Goal: Task Accomplishment & Management: Use online tool/utility

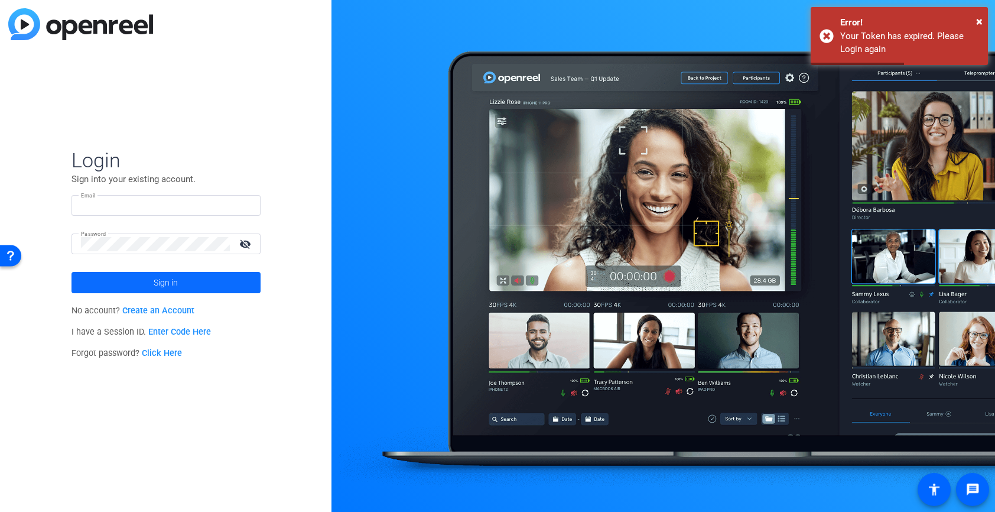
type input "[PERSON_NAME][EMAIL_ADDRESS][PERSON_NAME][DOMAIN_NAME]"
click at [215, 278] on span at bounding box center [166, 282] width 189 height 28
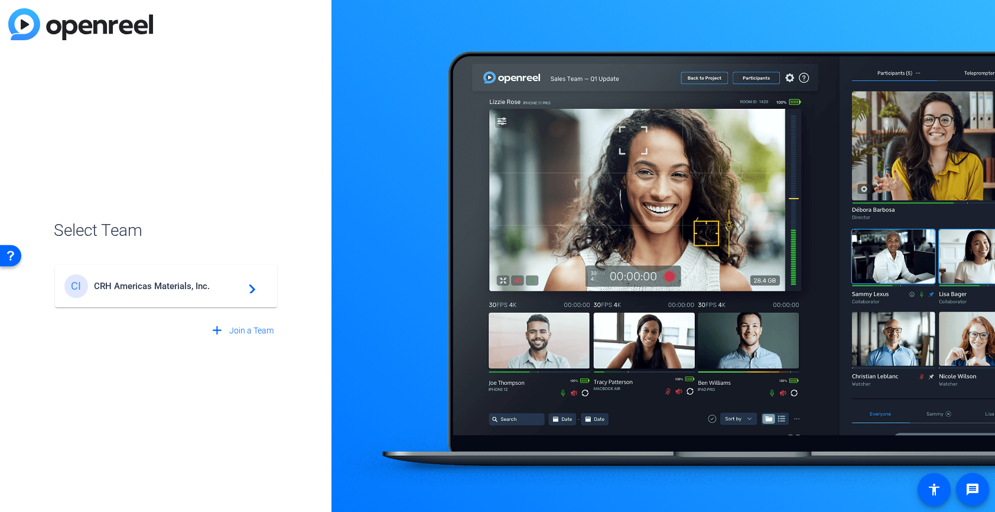
click at [187, 277] on div "CI CRH Americas Materials, Inc. navigate_next" at bounding box center [165, 286] width 203 height 24
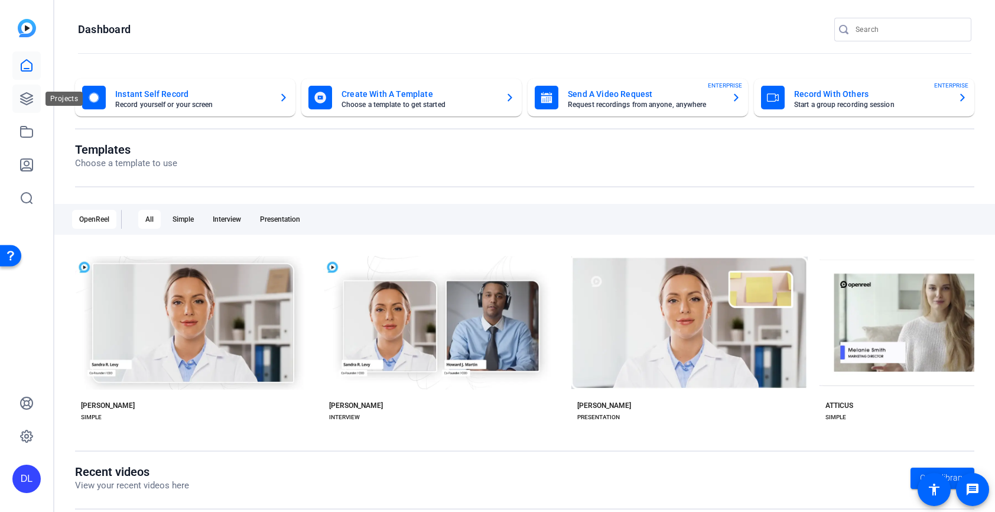
click at [24, 99] on icon at bounding box center [27, 99] width 14 height 14
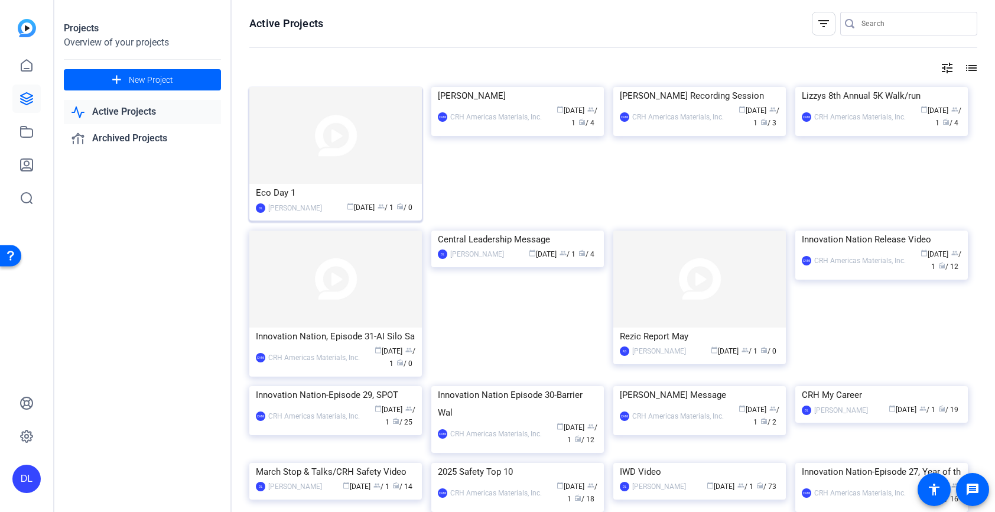
click at [336, 145] on img at bounding box center [335, 135] width 173 height 97
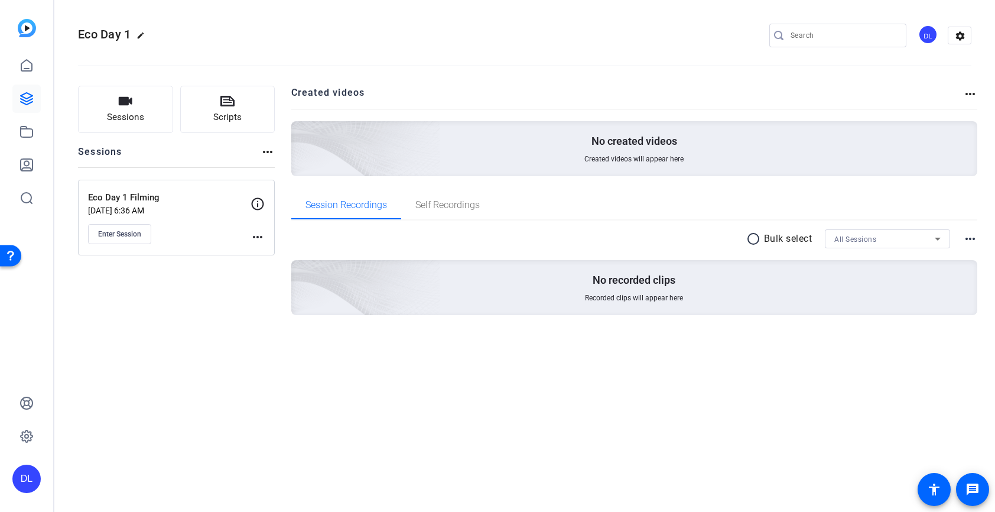
click at [249, 236] on div "Enter Session" at bounding box center [169, 234] width 163 height 20
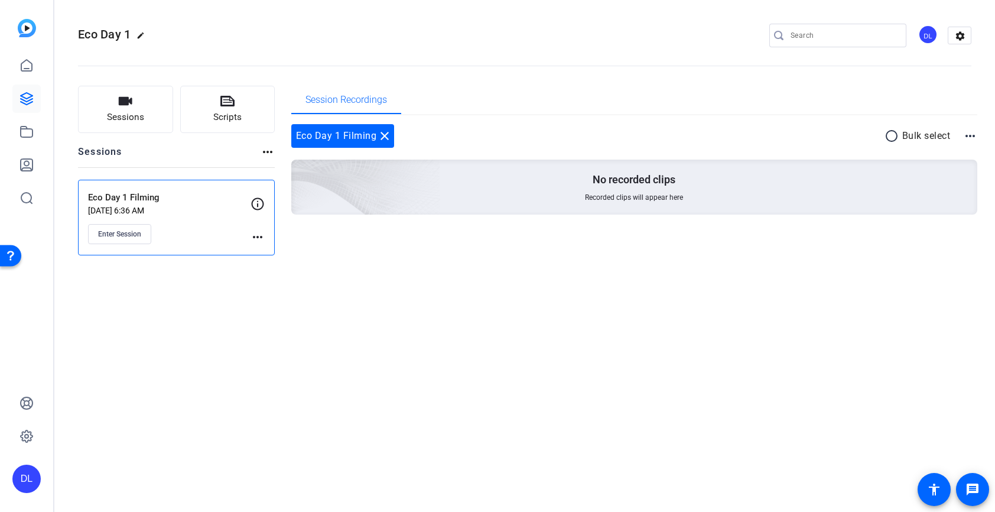
click at [261, 237] on mat-icon "more_horiz" at bounding box center [258, 237] width 14 height 14
click at [278, 250] on span "Edit Session" at bounding box center [287, 254] width 54 height 14
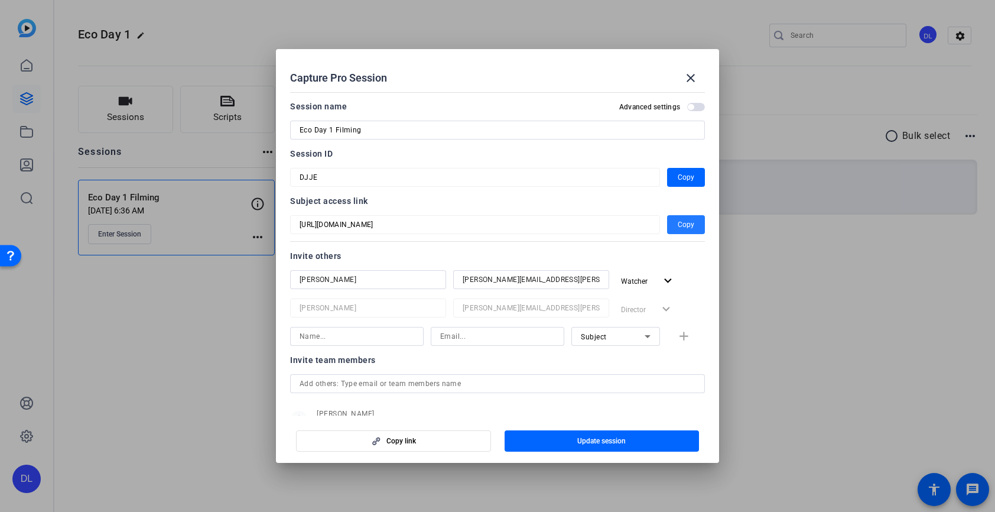
click at [691, 224] on span "Copy" at bounding box center [686, 224] width 17 height 14
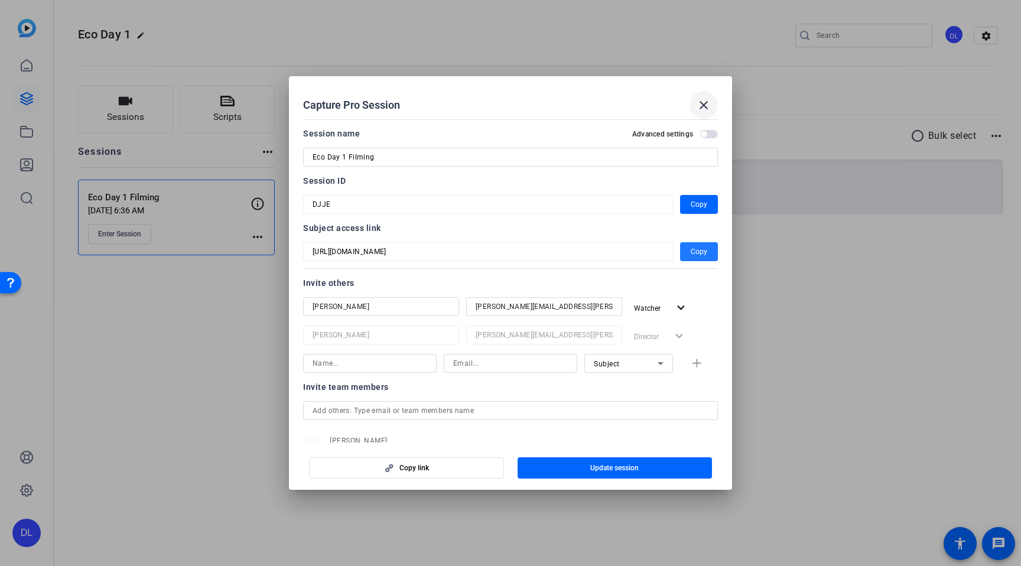
click at [693, 108] on span at bounding box center [704, 105] width 28 height 28
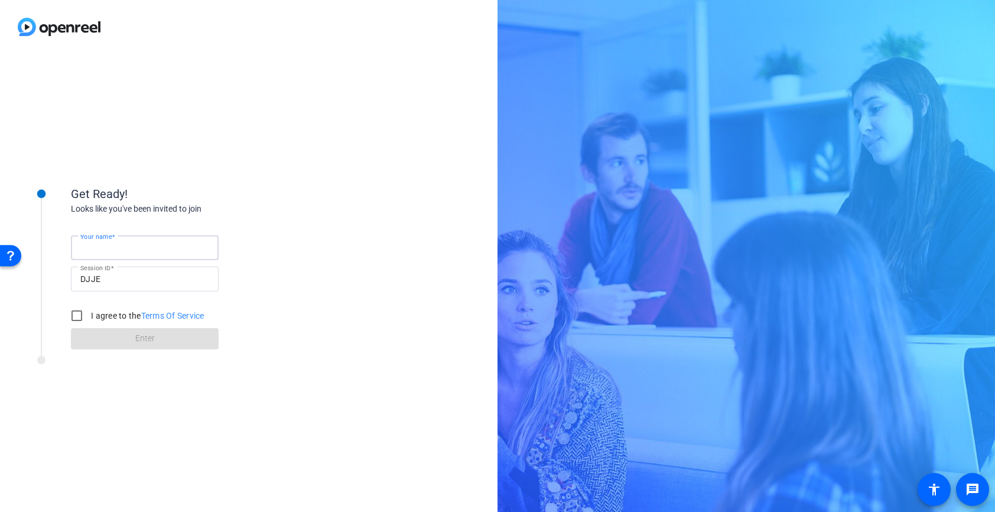
click at [141, 251] on input "Your name" at bounding box center [144, 248] width 129 height 14
type input "Fake Nathan"
click at [83, 310] on input "I agree to the Terms Of Service" at bounding box center [77, 316] width 24 height 24
checkbox input "true"
click at [119, 343] on span at bounding box center [145, 338] width 148 height 28
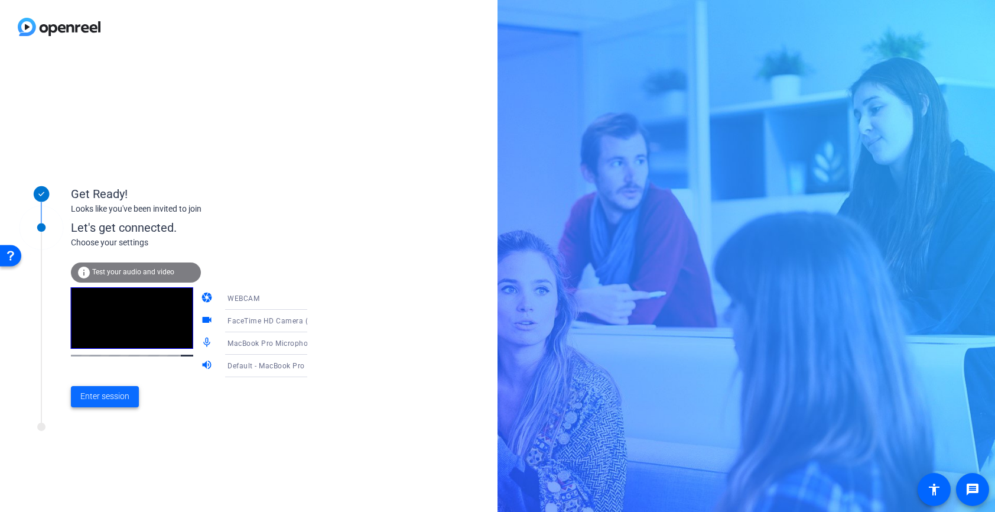
click at [109, 401] on span "Enter session" at bounding box center [104, 396] width 49 height 12
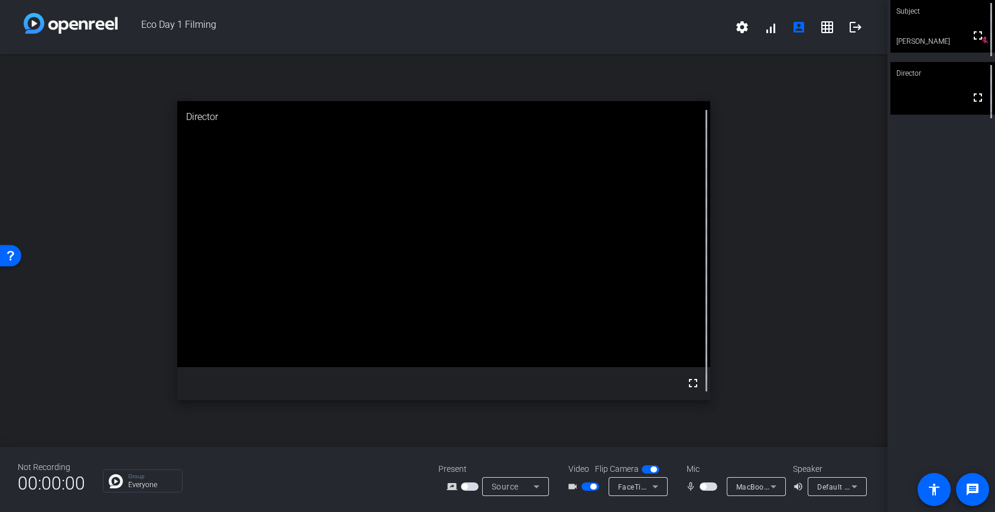
click at [704, 486] on span "button" at bounding box center [703, 486] width 6 height 6
click at [521, 488] on div "Source" at bounding box center [513, 486] width 42 height 14
click at [425, 459] on div at bounding box center [497, 256] width 995 height 512
click at [508, 488] on span "Source" at bounding box center [505, 486] width 27 height 9
click at [384, 488] on div at bounding box center [497, 256] width 995 height 512
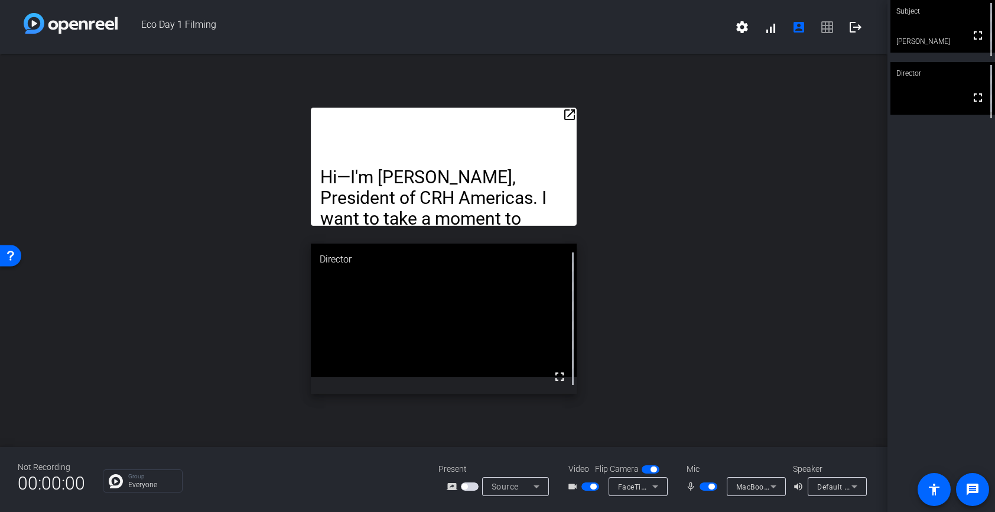
click at [298, 178] on div "open_in_new Hi—I'm Nathan, President of CRH Americas. I want to take a moment t…" at bounding box center [444, 250] width 888 height 392
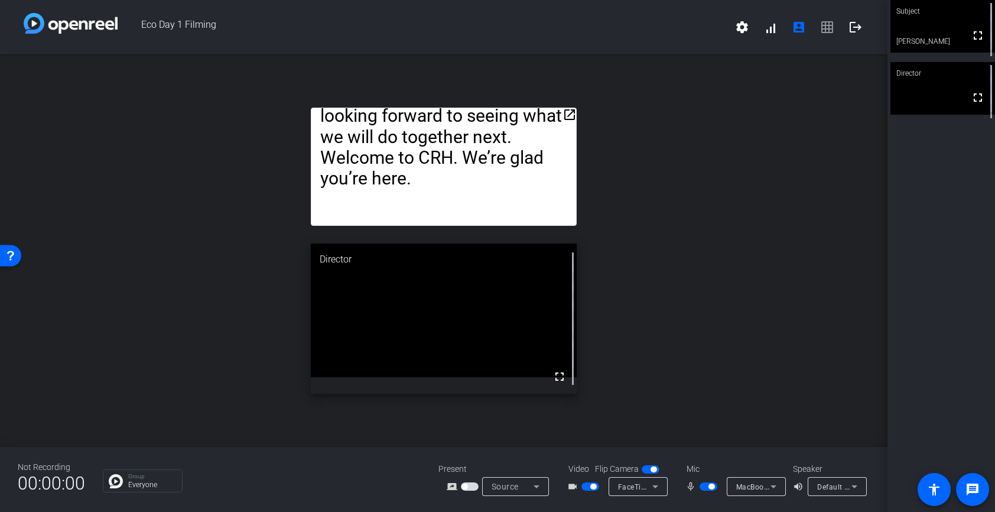
click at [572, 112] on mat-icon "open_in_new" at bounding box center [570, 115] width 14 height 14
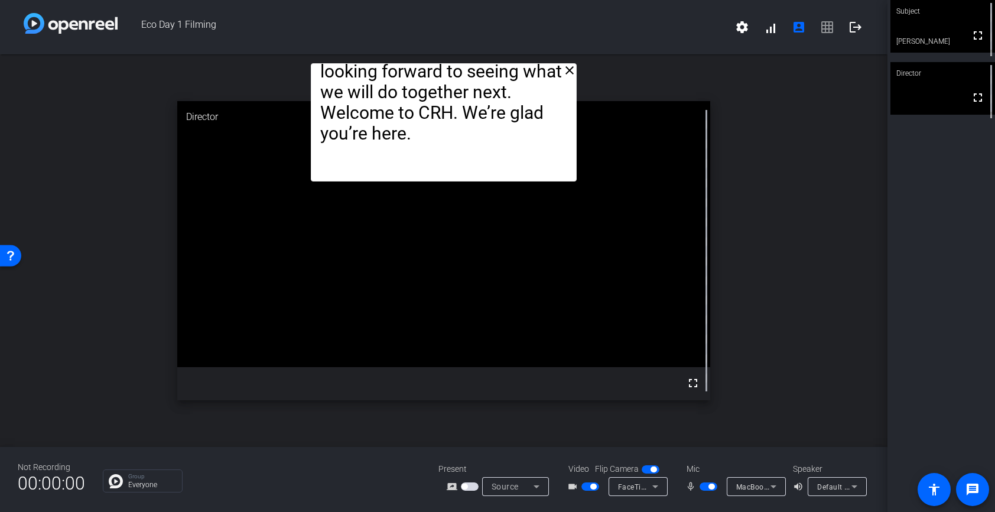
click at [574, 69] on mat-icon "close" at bounding box center [570, 70] width 14 height 14
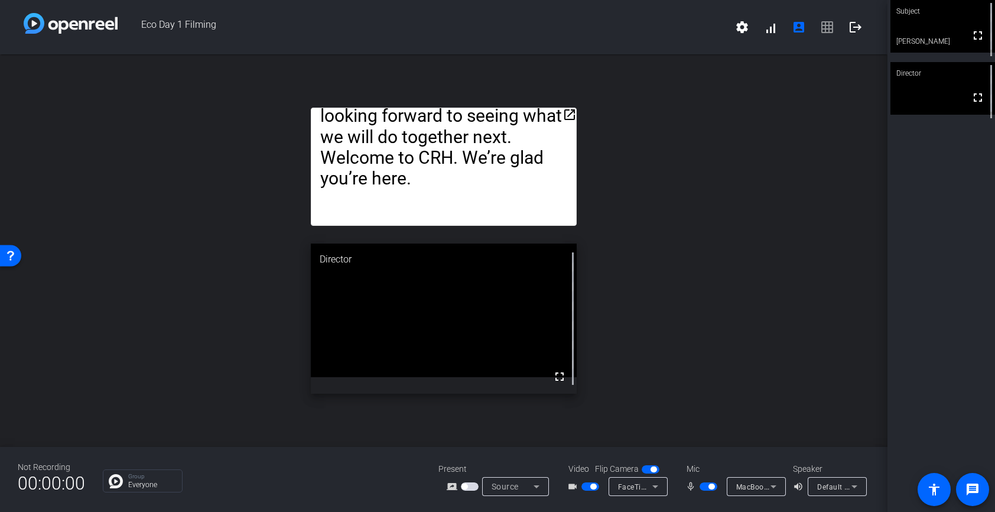
click at [569, 113] on mat-icon "open_in_new" at bounding box center [570, 115] width 14 height 14
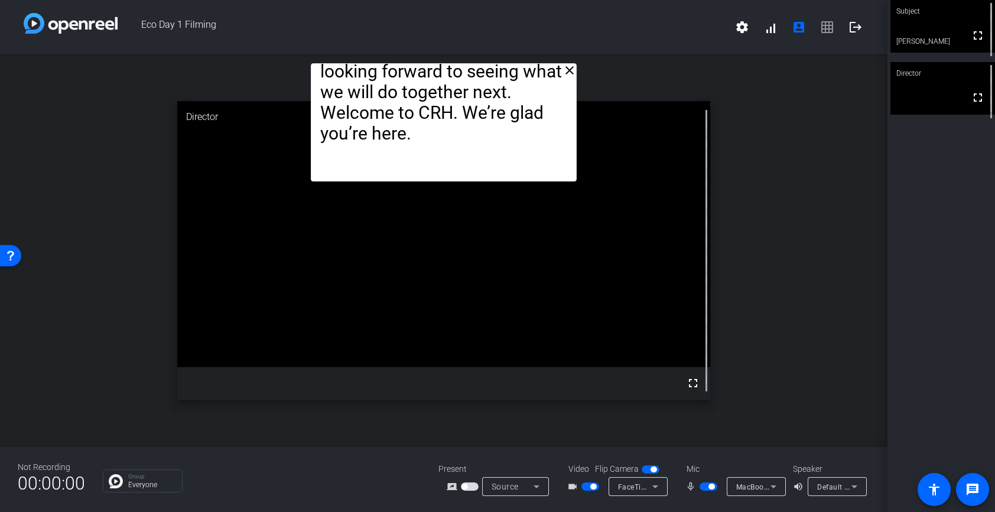
click at [572, 66] on mat-icon "close" at bounding box center [570, 70] width 14 height 14
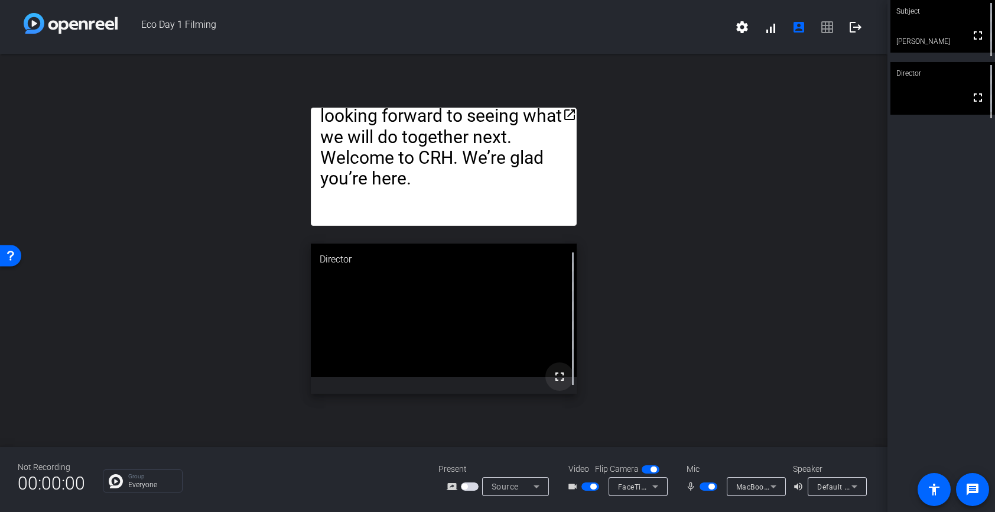
click at [551, 381] on span at bounding box center [559, 376] width 28 height 28
click at [570, 115] on mat-icon "open_in_new" at bounding box center [570, 115] width 14 height 14
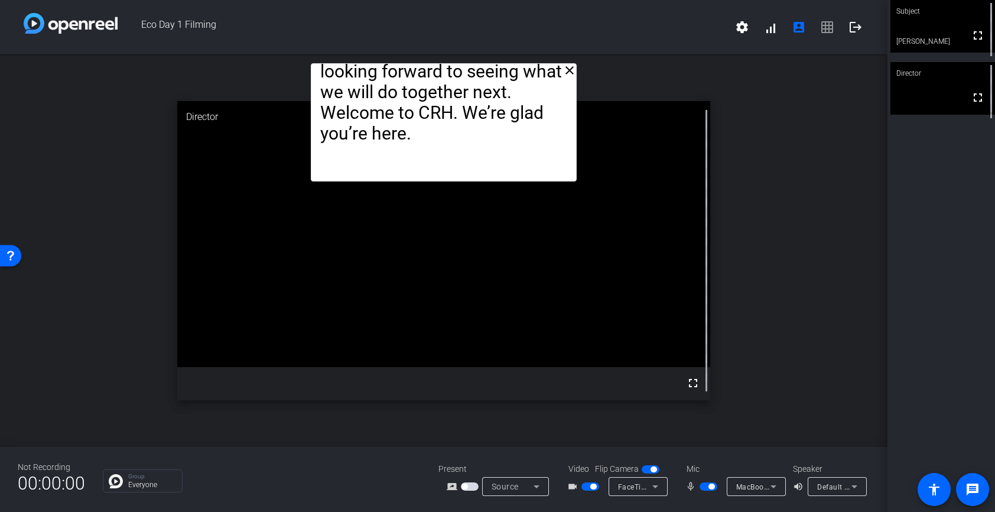
click at [570, 70] on mat-icon "close" at bounding box center [570, 70] width 14 height 14
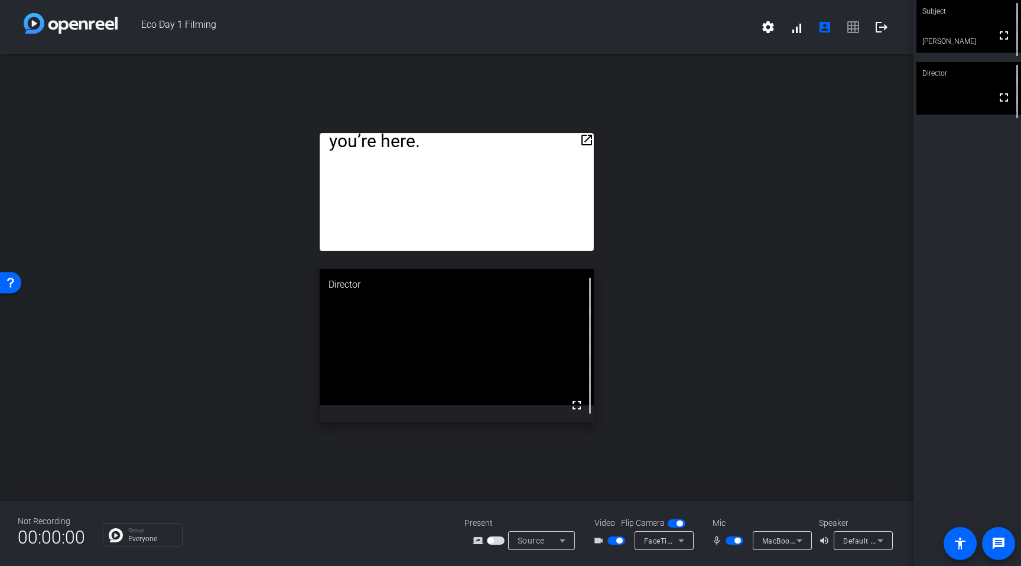
click at [587, 138] on mat-icon "open_in_new" at bounding box center [587, 140] width 14 height 14
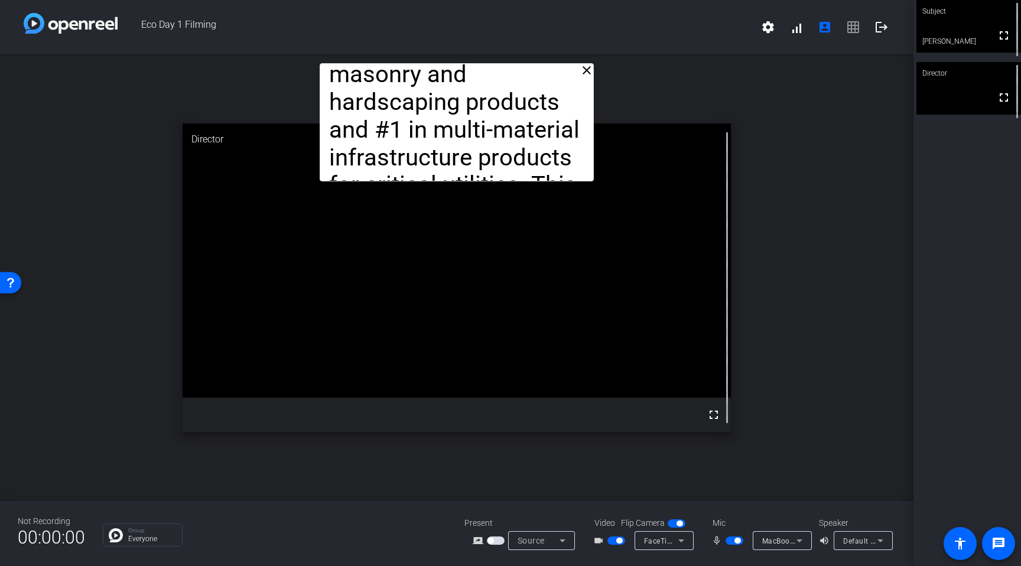
click at [588, 73] on mat-icon "close" at bounding box center [587, 70] width 14 height 14
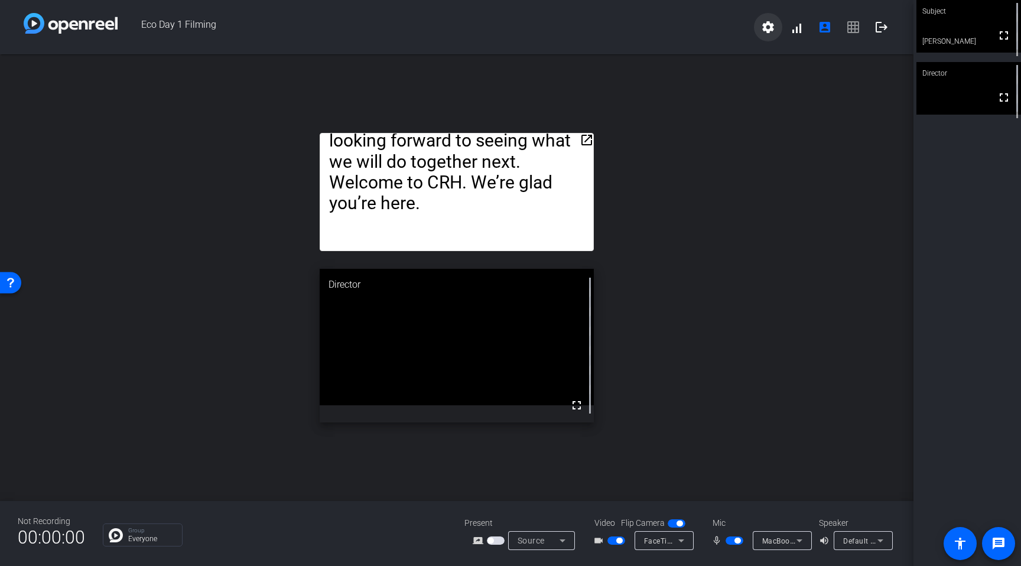
click at [768, 25] on mat-icon "settings" at bounding box center [768, 27] width 14 height 14
click at [700, 89] on div at bounding box center [510, 283] width 1021 height 566
click at [766, 32] on mat-icon "settings" at bounding box center [768, 27] width 14 height 14
click at [688, 87] on div at bounding box center [510, 283] width 1021 height 566
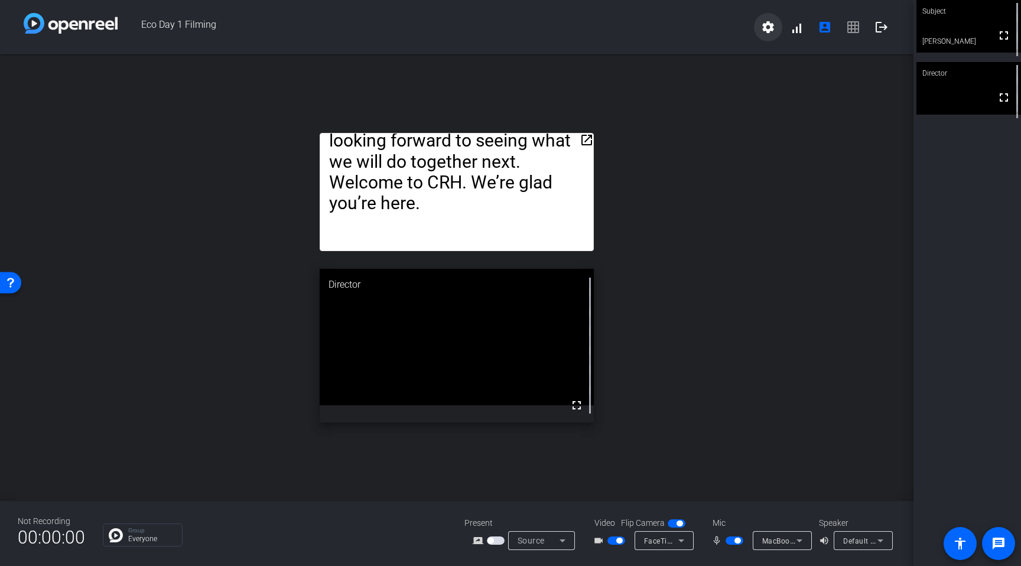
click at [763, 31] on mat-icon "settings" at bounding box center [768, 27] width 14 height 14
click at [709, 96] on div at bounding box center [510, 283] width 1021 height 566
